Goal: Information Seeking & Learning: Learn about a topic

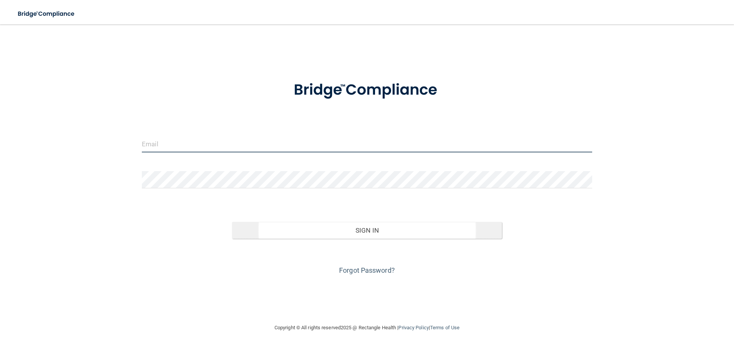
type input "[EMAIL_ADDRESS][DOMAIN_NAME]"
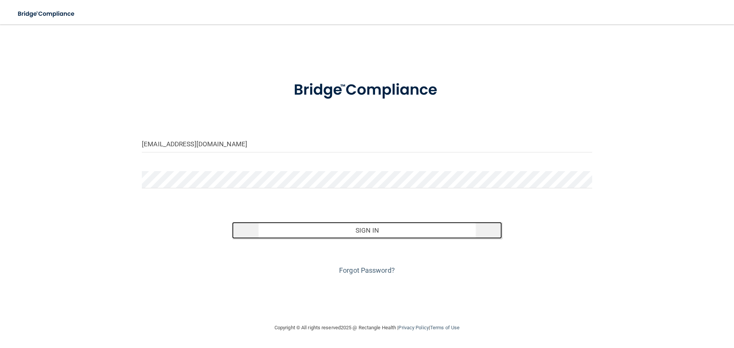
click at [307, 223] on button "Sign In" at bounding box center [367, 230] width 270 height 17
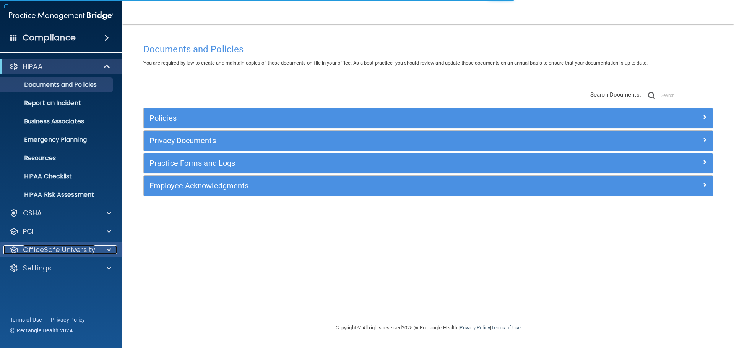
click at [49, 251] on p "OfficeSafe University" at bounding box center [59, 249] width 72 height 9
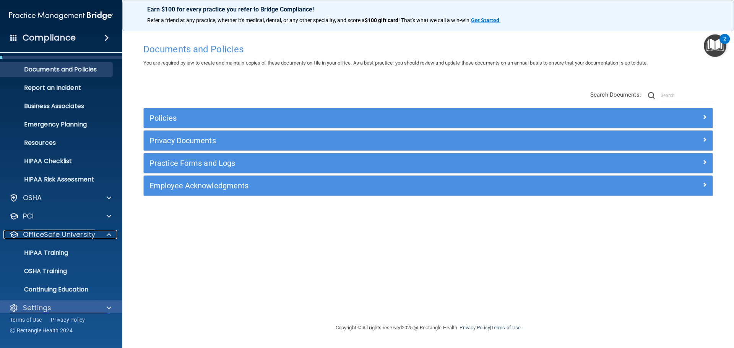
scroll to position [24, 0]
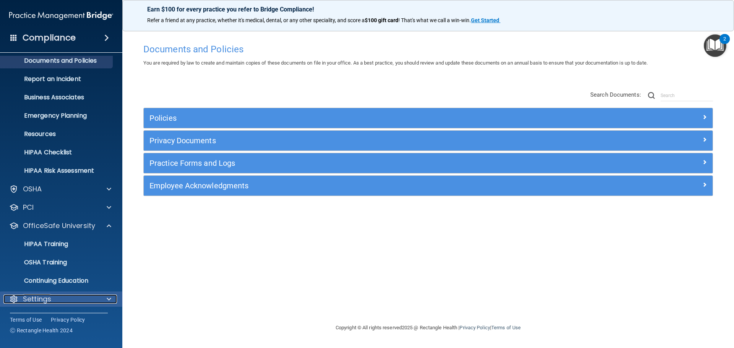
click at [59, 295] on div "Settings" at bounding box center [50, 299] width 95 height 9
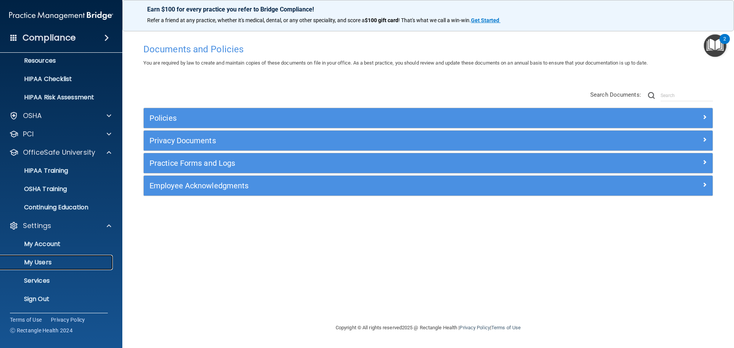
click at [40, 261] on p "My Users" at bounding box center [57, 263] width 104 height 8
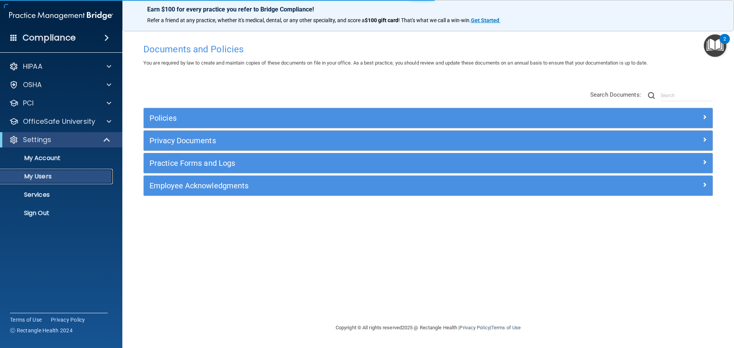
select select "20"
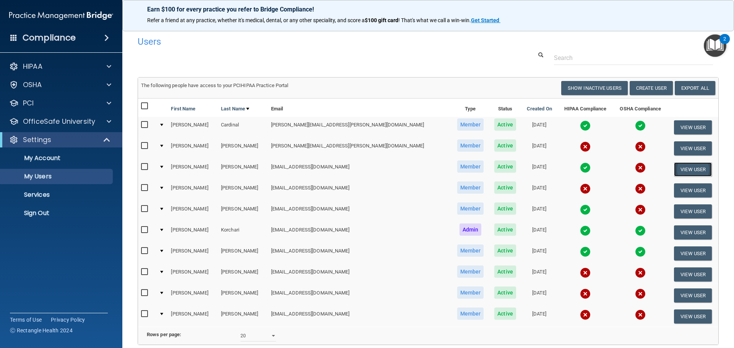
click at [684, 164] on button "View User" at bounding box center [693, 169] width 38 height 14
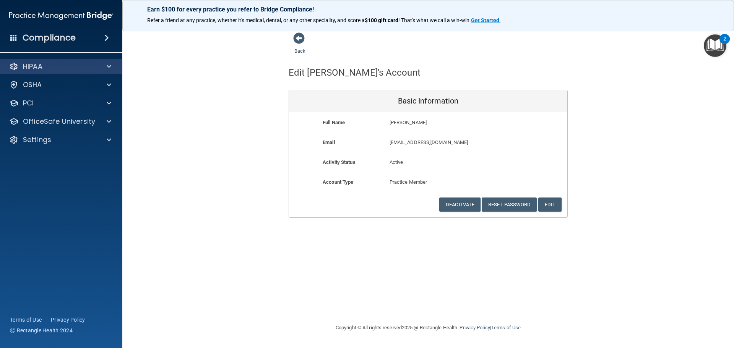
click at [45, 73] on div "HIPAA" at bounding box center [61, 66] width 123 height 15
click at [106, 67] on div at bounding box center [107, 66] width 19 height 9
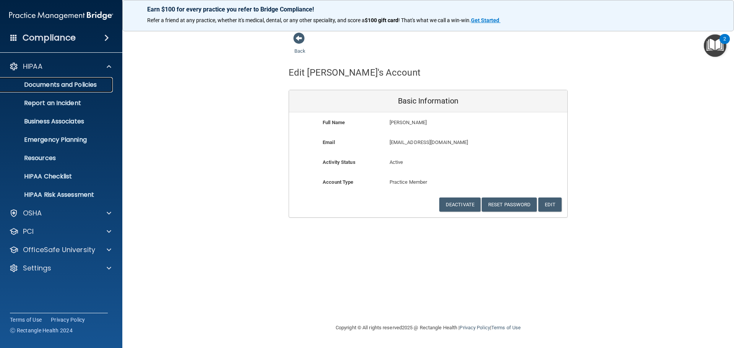
click at [73, 84] on p "Documents and Policies" at bounding box center [57, 85] width 104 height 8
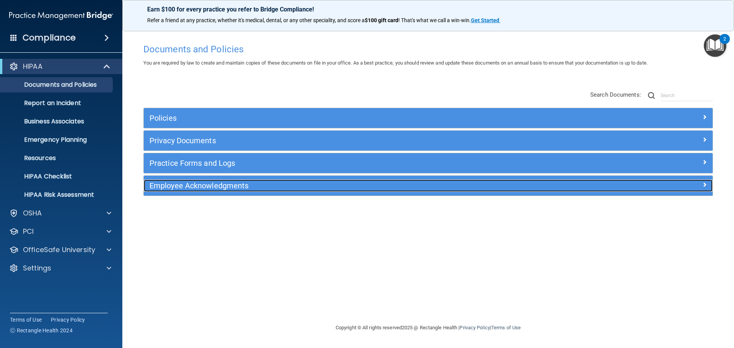
click at [196, 188] on h5 "Employee Acknowledgments" at bounding box center [356, 186] width 415 height 8
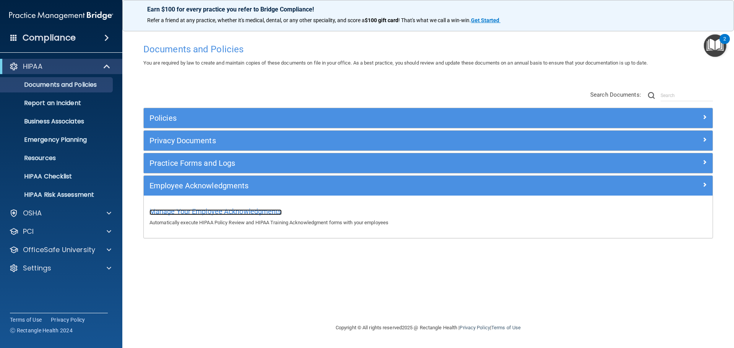
click at [204, 214] on span "Manage Your Employee Acknowledgments" at bounding box center [215, 212] width 132 height 8
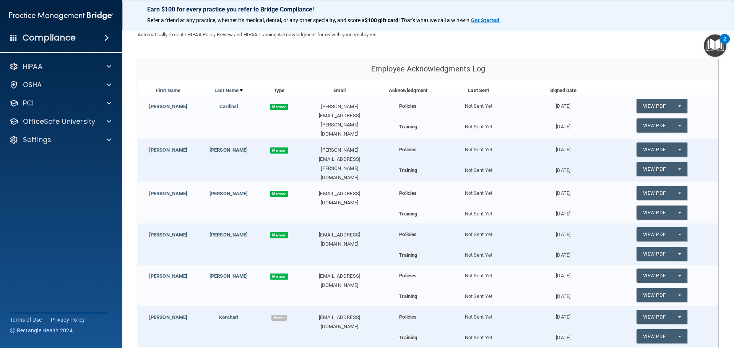
scroll to position [49, 0]
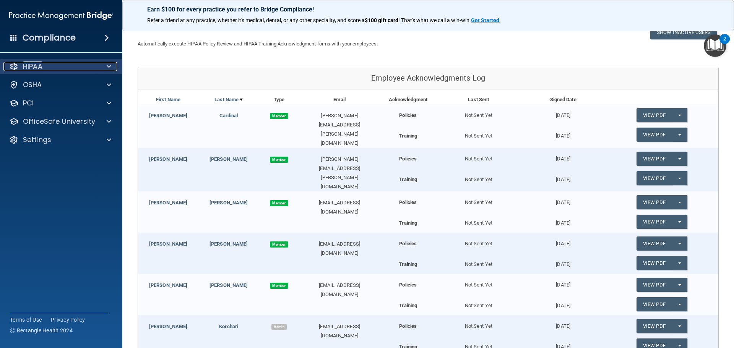
click at [54, 67] on div "HIPAA" at bounding box center [50, 66] width 95 height 9
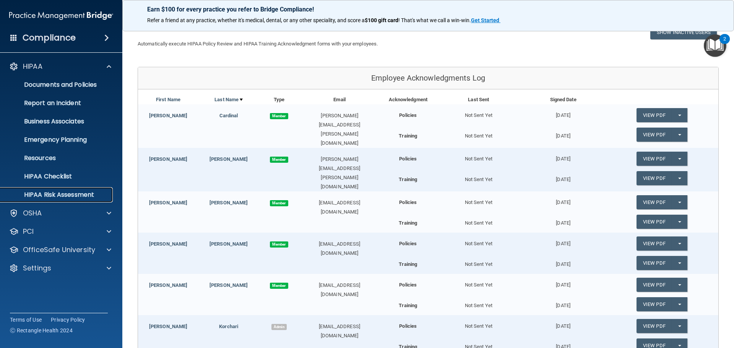
click at [53, 197] on p "HIPAA Risk Assessment" at bounding box center [57, 195] width 104 height 8
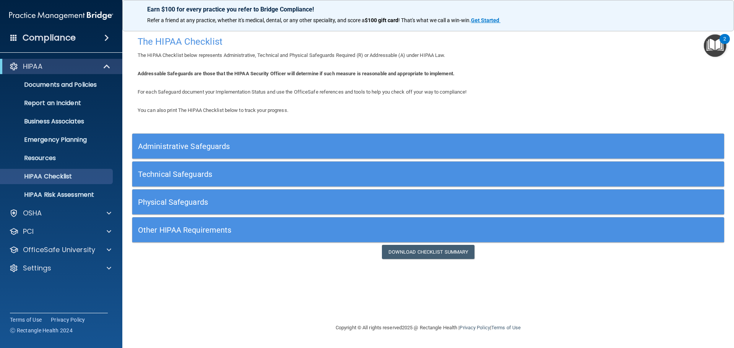
click at [204, 144] on h5 "Administrative Safeguards" at bounding box center [354, 146] width 432 height 8
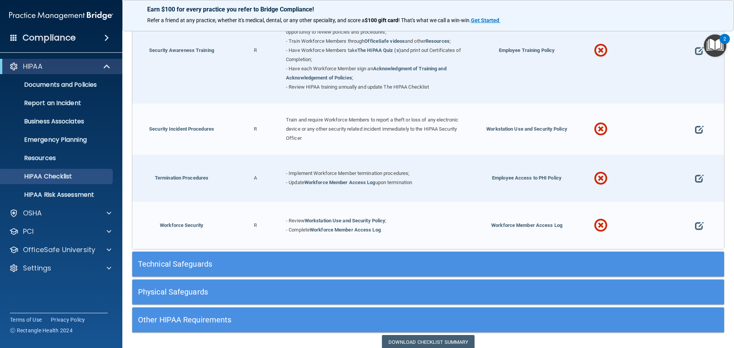
scroll to position [752, 0]
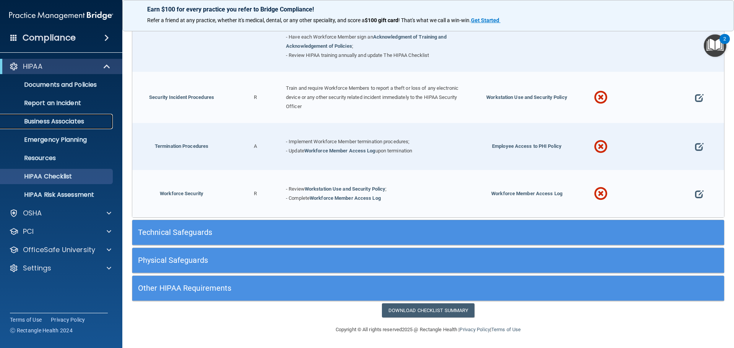
click at [61, 120] on p "Business Associates" at bounding box center [57, 122] width 104 height 8
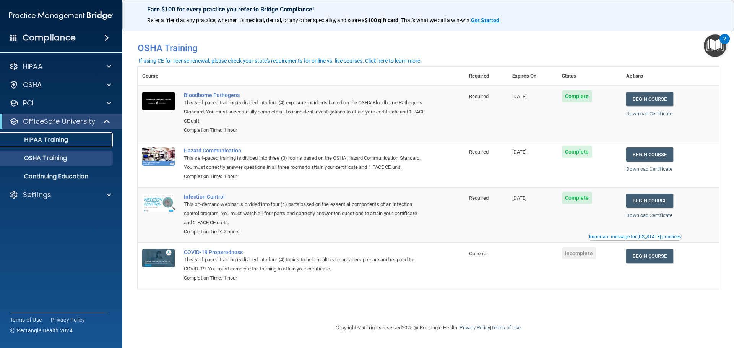
click at [50, 142] on p "HIPAA Training" at bounding box center [36, 140] width 63 height 8
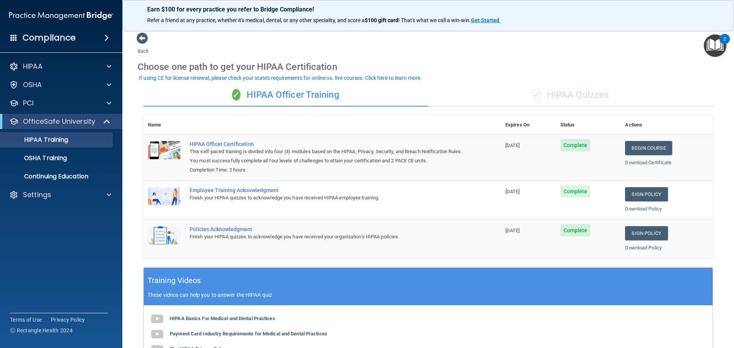
click at [566, 99] on div "✓ HIPAA Quizzes" at bounding box center [570, 95] width 285 height 23
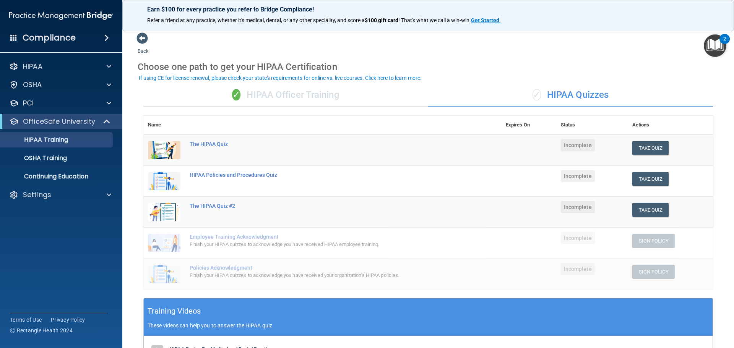
click at [350, 103] on div "✓ HIPAA Officer Training" at bounding box center [285, 95] width 285 height 23
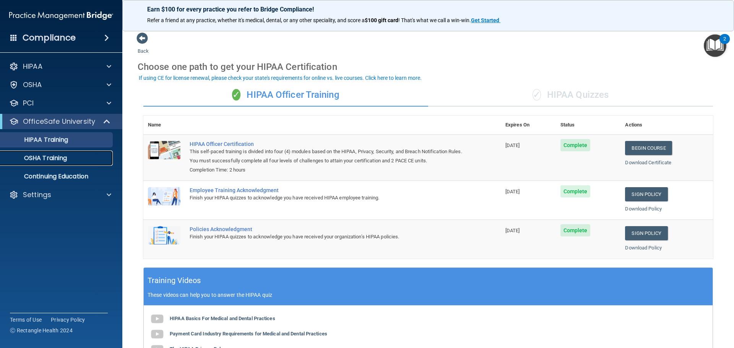
click at [35, 157] on p "OSHA Training" at bounding box center [36, 158] width 62 height 8
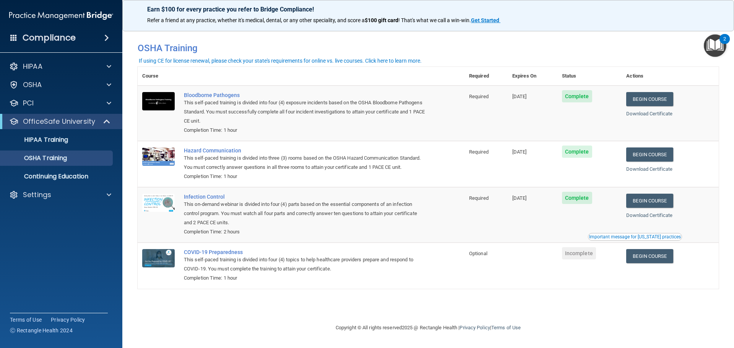
click at [717, 47] on img "Open Resource Center, 2 new notifications" at bounding box center [715, 45] width 23 height 23
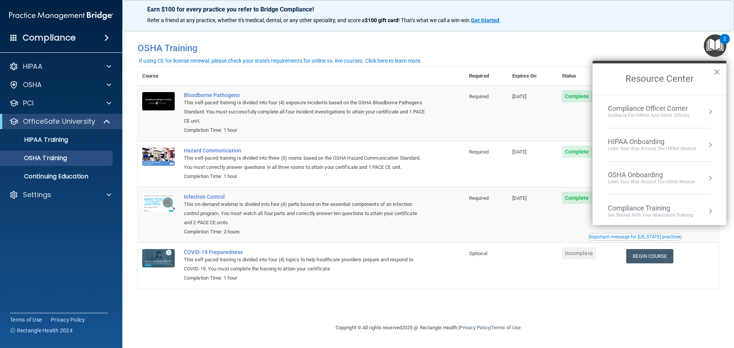
click at [695, 112] on div "Compliance Officer Corner Guidance for HIPAA and OSHA Officers" at bounding box center [659, 111] width 103 height 15
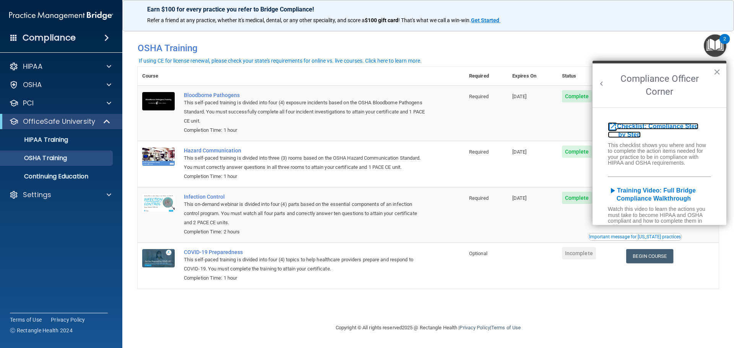
click at [665, 128] on b "Checklist: Compliance Step by Step" at bounding box center [653, 130] width 91 height 15
